Goal: Use online tool/utility

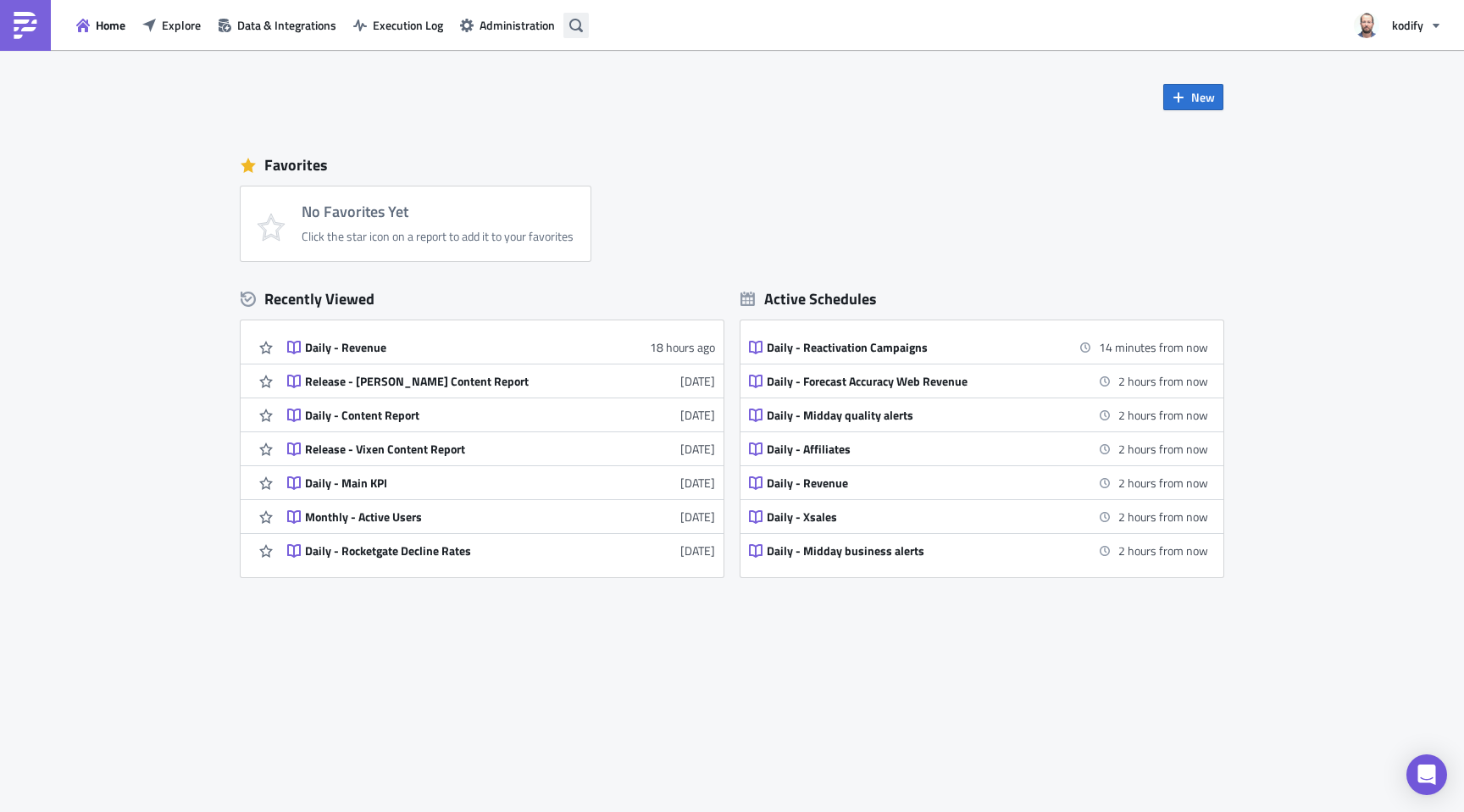
click at [587, 26] on button "button" at bounding box center [576, 25] width 25 height 25
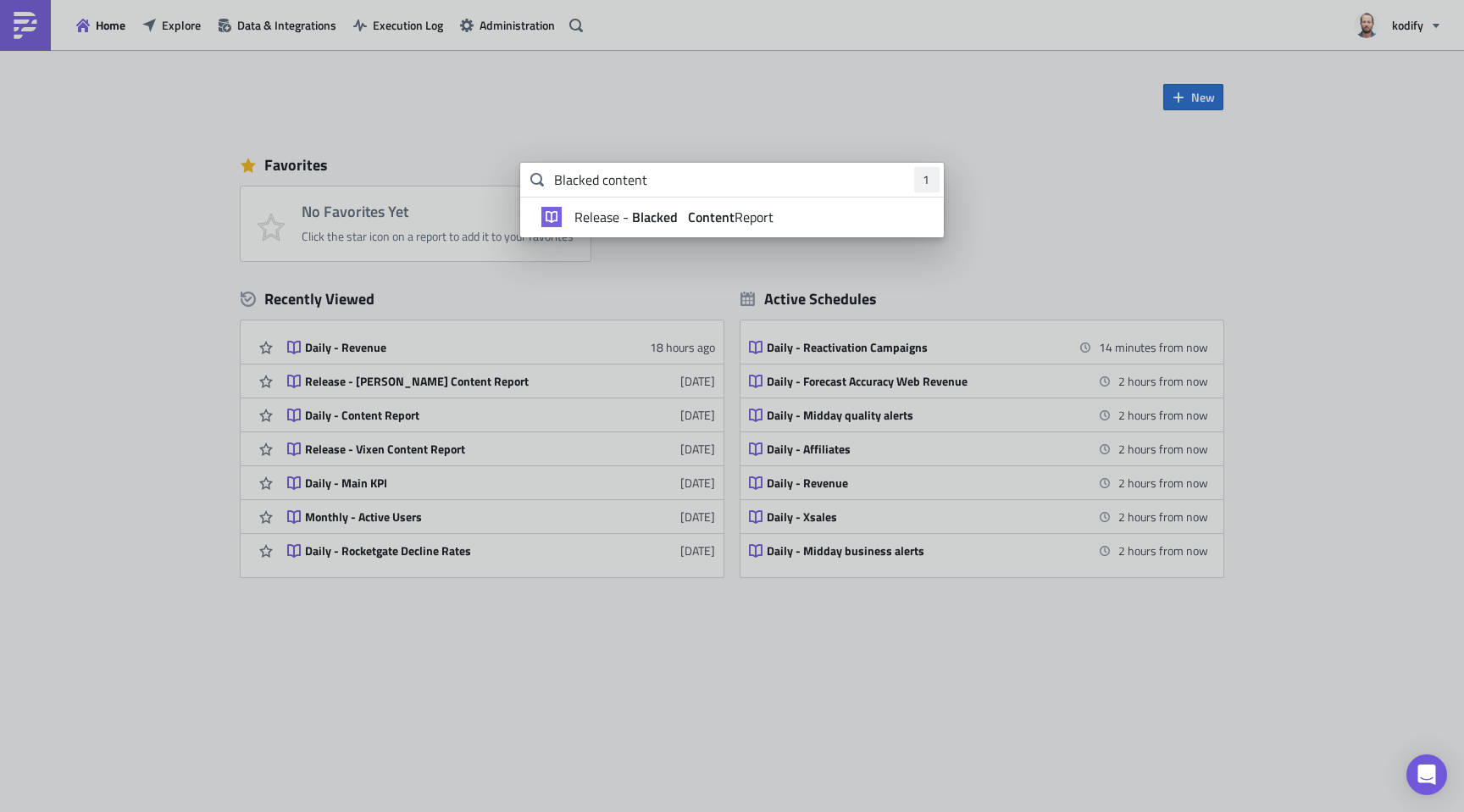
type input "Blacked content"
click at [646, 219] on strong "Blacked" at bounding box center [655, 217] width 52 height 20
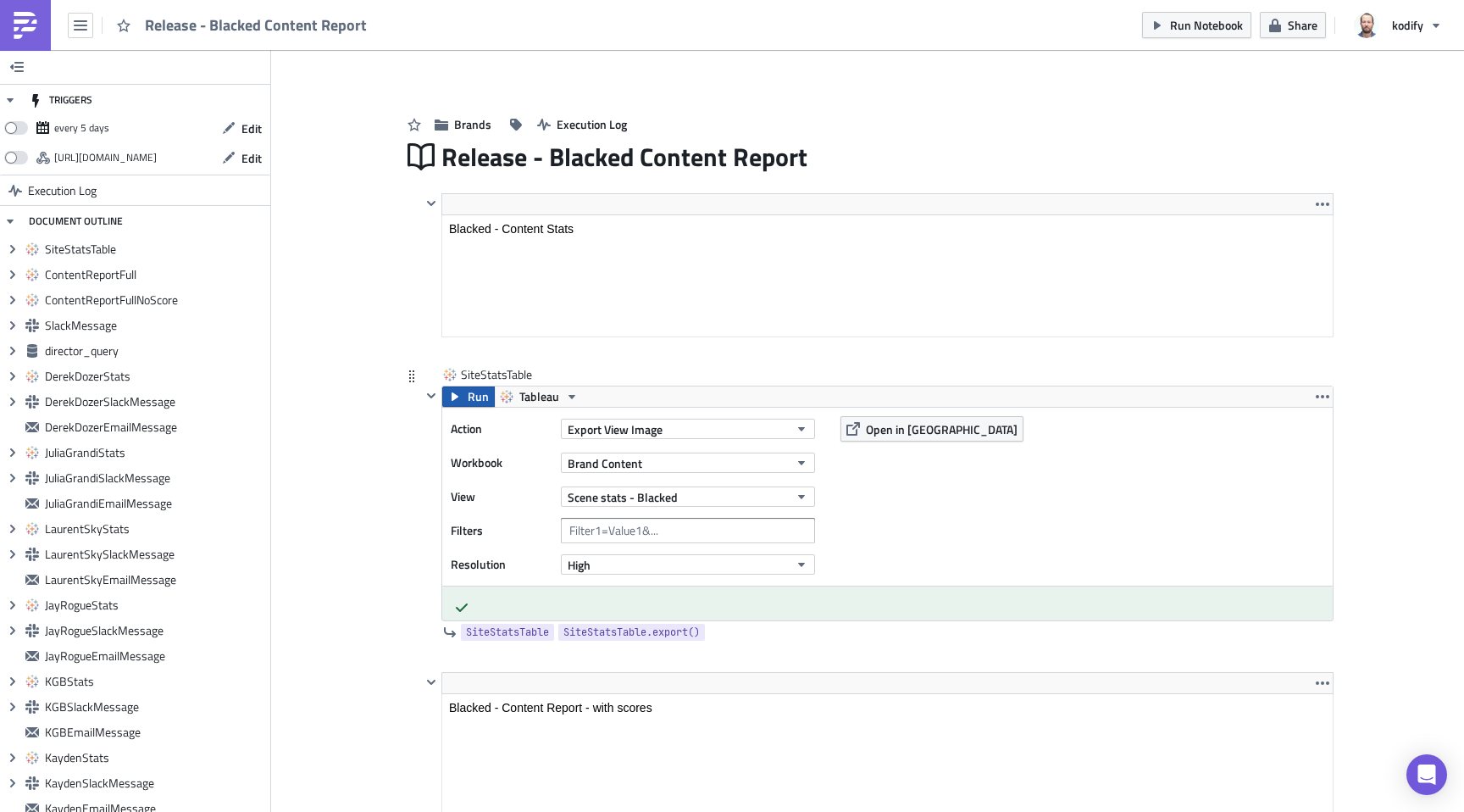
click at [468, 395] on span "Run" at bounding box center [477, 396] width 21 height 20
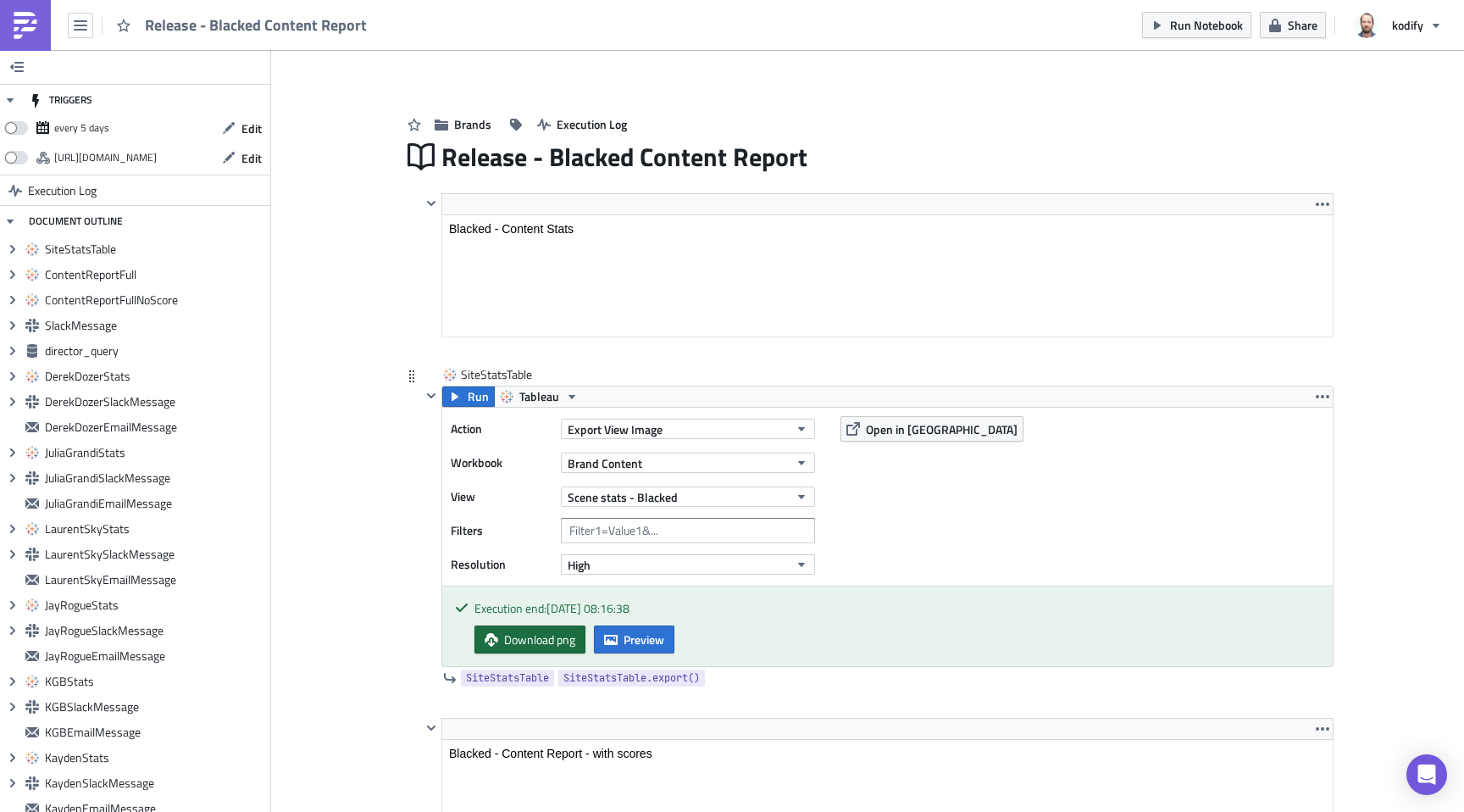
click at [543, 644] on span "Download png" at bounding box center [540, 639] width 71 height 18
